Goal: Task Accomplishment & Management: Manage account settings

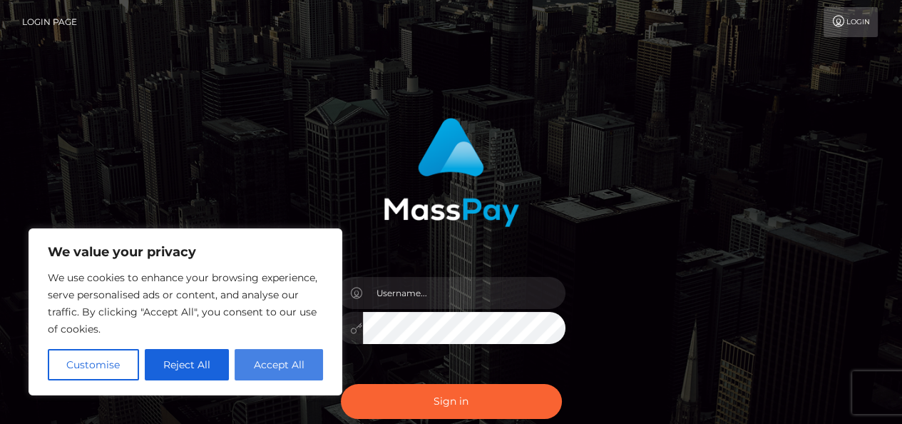
click at [251, 360] on button "Accept All" at bounding box center [279, 364] width 88 height 31
checkbox input "true"
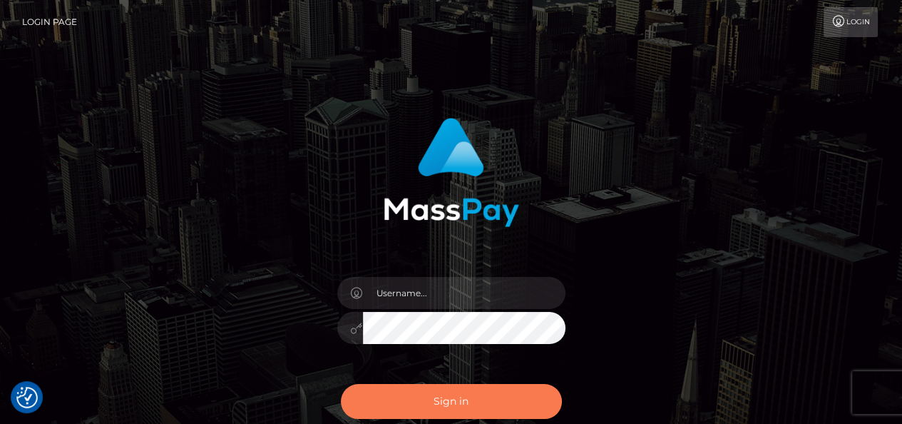
click at [477, 405] on button "Sign in" at bounding box center [451, 401] width 221 height 35
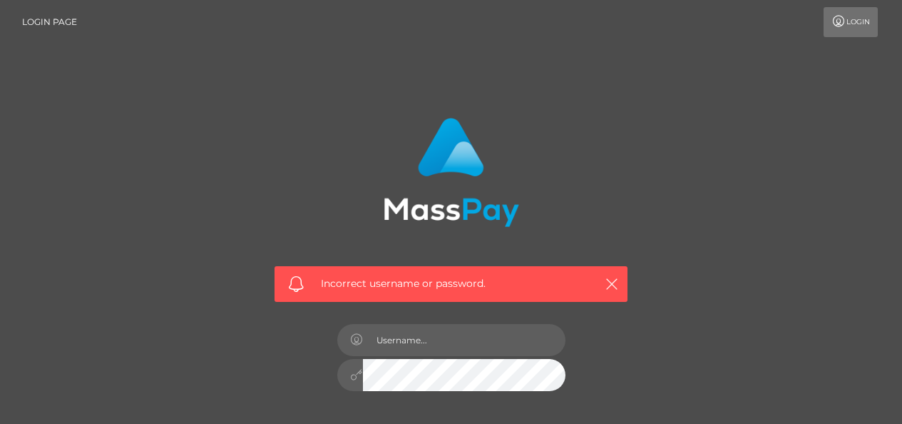
click at [378, 290] on span "Incorrect username or password." at bounding box center [451, 283] width 260 height 15
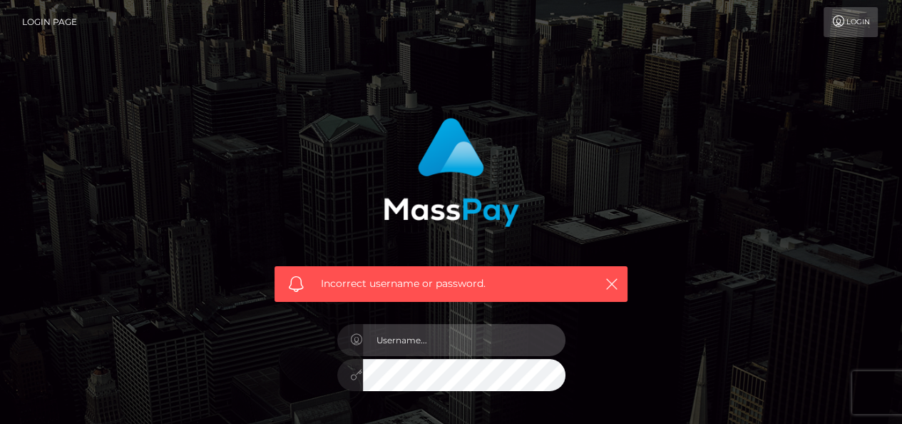
click at [400, 338] on input "text" at bounding box center [464, 340] width 202 height 32
type input "[PERSON_NAME][EMAIL_ADDRESS][DOMAIN_NAME]"
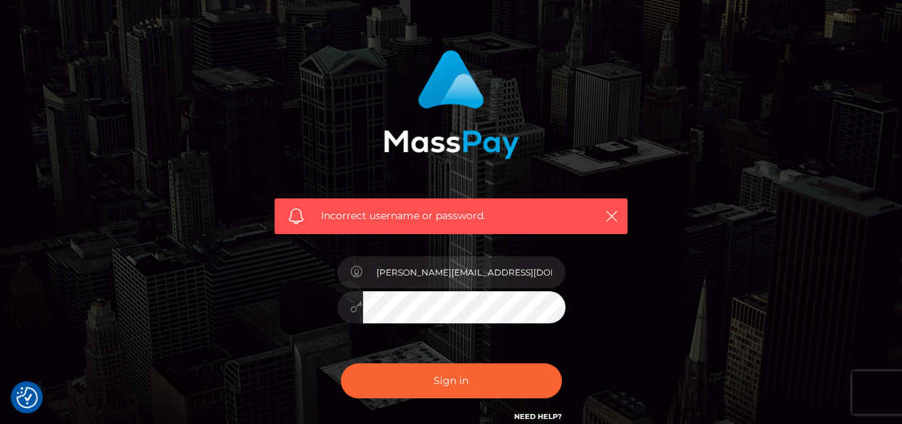
scroll to position [200, 0]
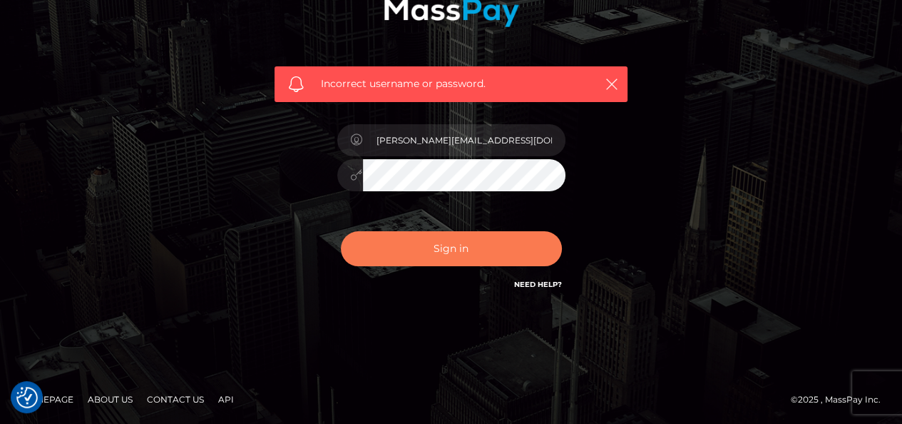
click at [481, 252] on button "Sign in" at bounding box center [451, 248] width 221 height 35
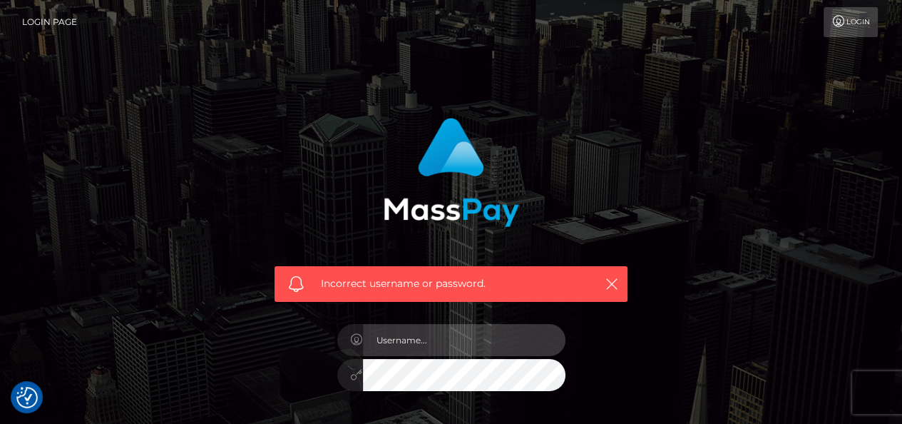
click at [396, 336] on input "text" at bounding box center [464, 340] width 202 height 32
type input "[PERSON_NAME][EMAIL_ADDRESS][DOMAIN_NAME]"
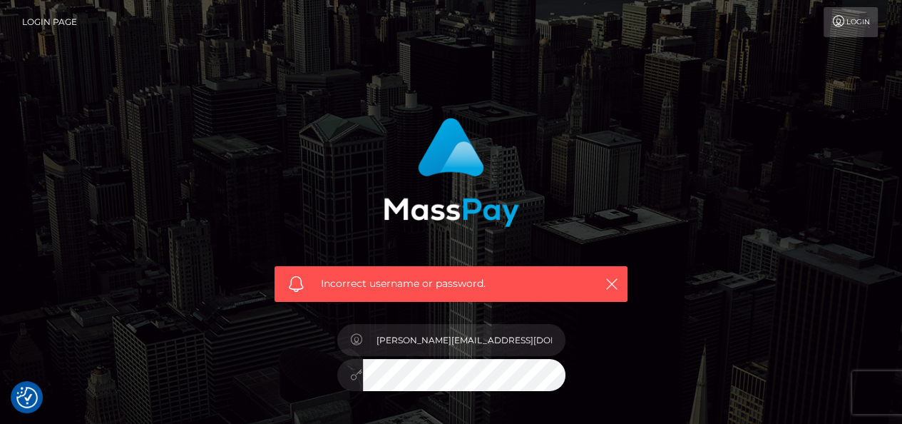
scroll to position [200, 0]
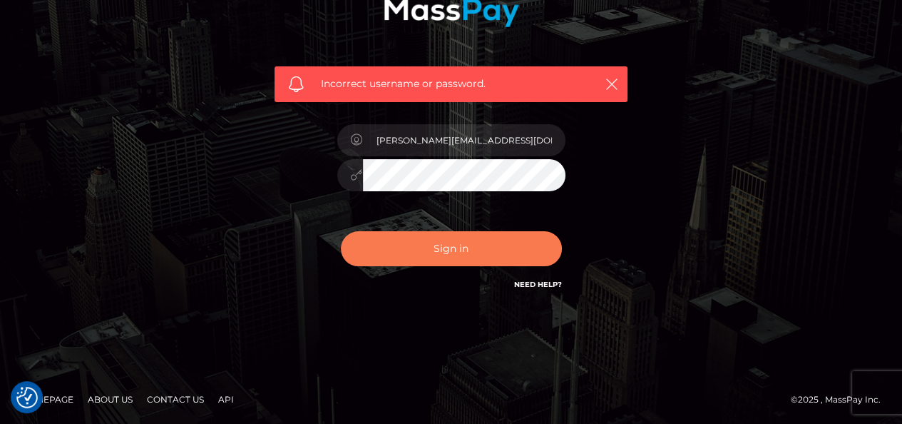
click at [403, 244] on button "Sign in" at bounding box center [451, 248] width 221 height 35
